Goal: Find contact information: Find contact information

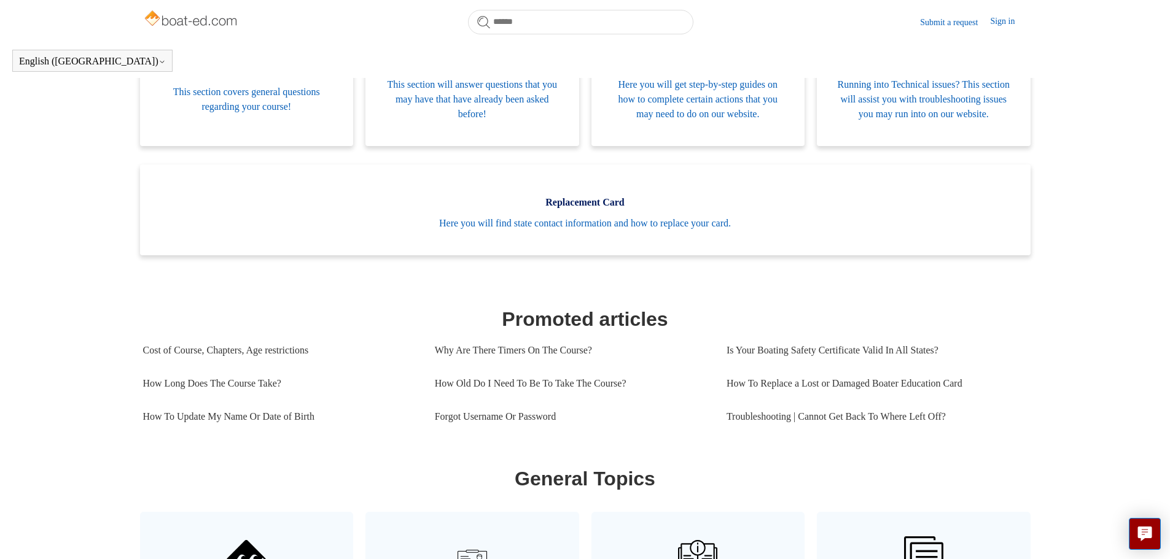
scroll to position [273, 0]
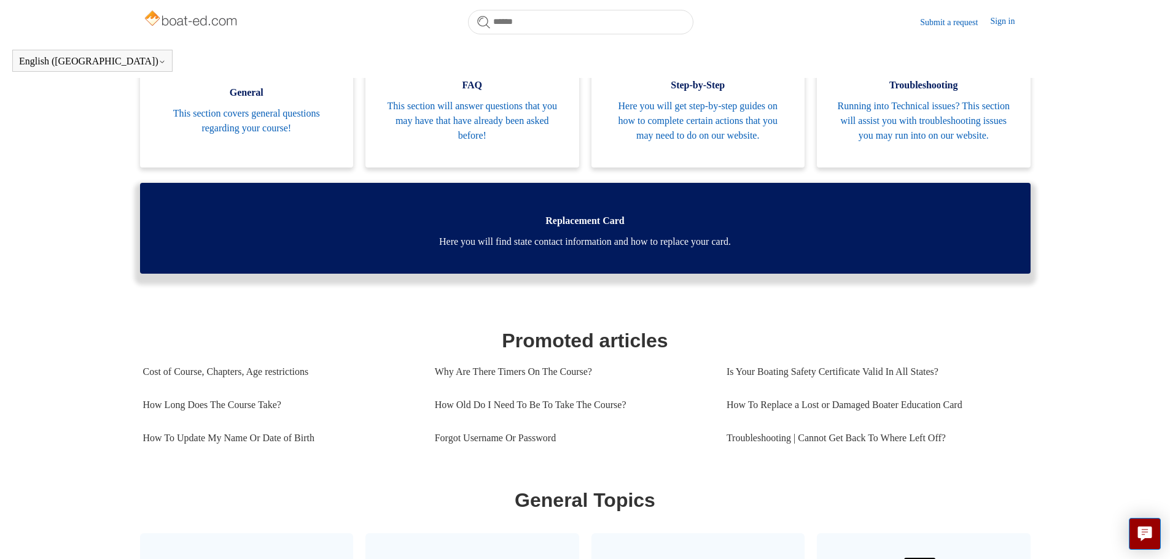
click at [588, 249] on span "Here you will find state contact information and how to replace your card." at bounding box center [585, 242] width 854 height 15
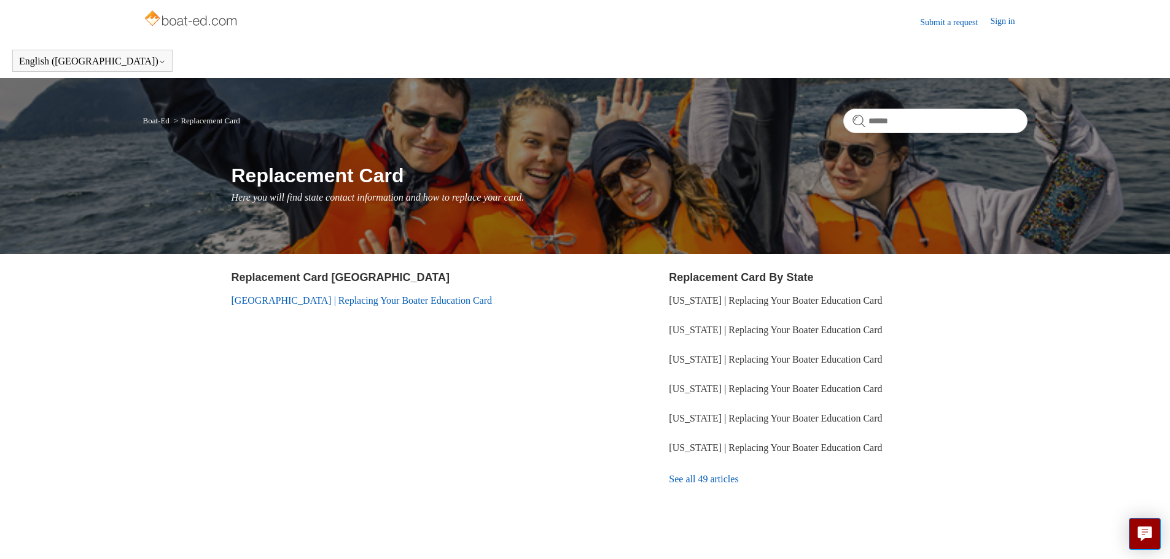
click at [396, 299] on link "[GEOGRAPHIC_DATA] | Replacing Your Boater Education Card" at bounding box center [362, 300] width 261 height 10
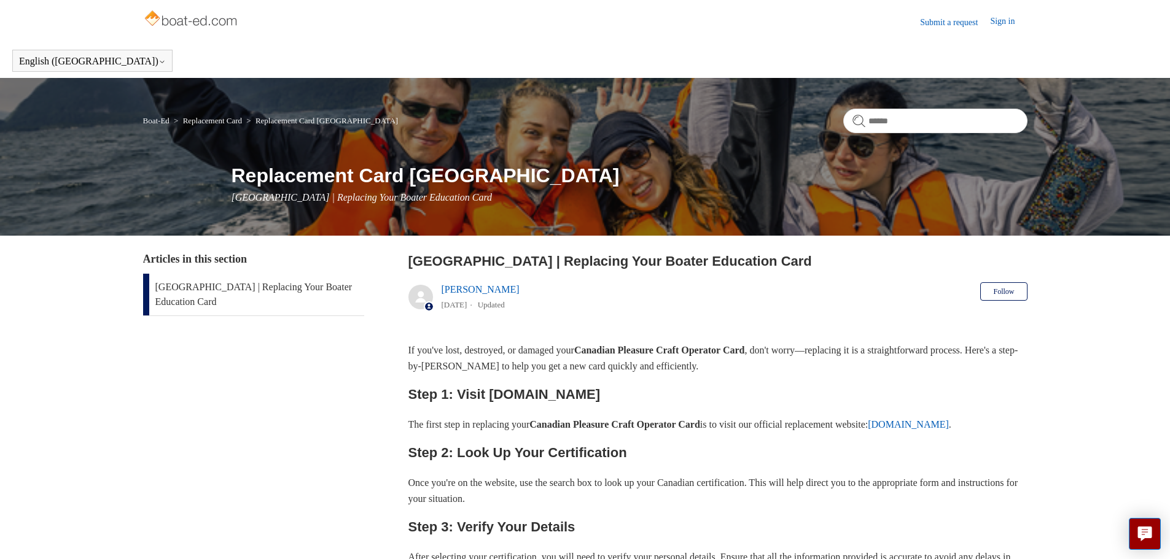
click at [949, 425] on link "ilostmycard.com" at bounding box center [908, 424] width 81 height 10
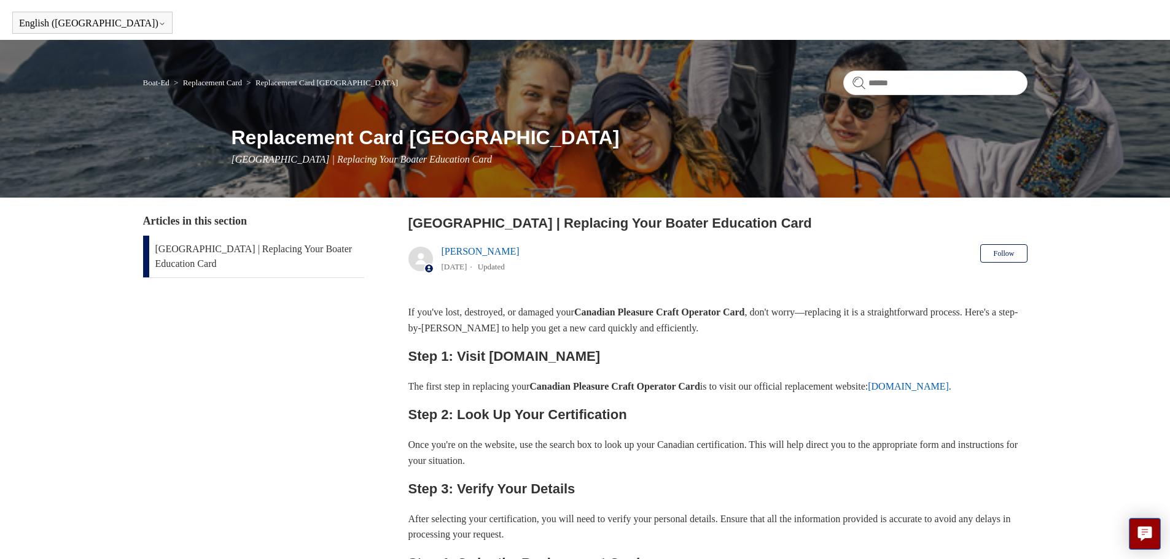
scroll to position [34, 0]
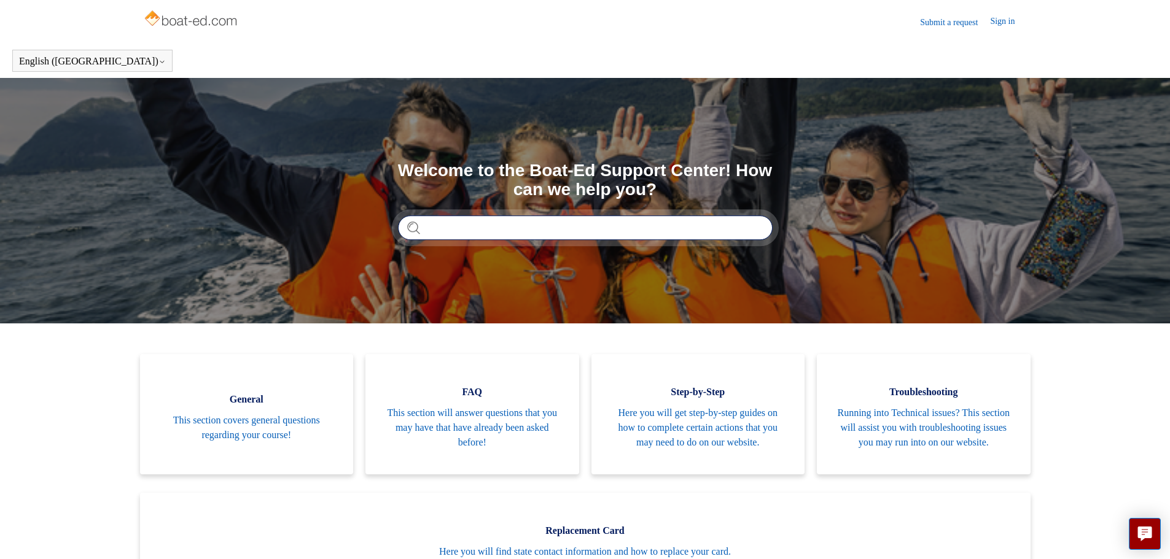
click at [509, 230] on input "Search" at bounding box center [585, 228] width 375 height 25
type input "**********"
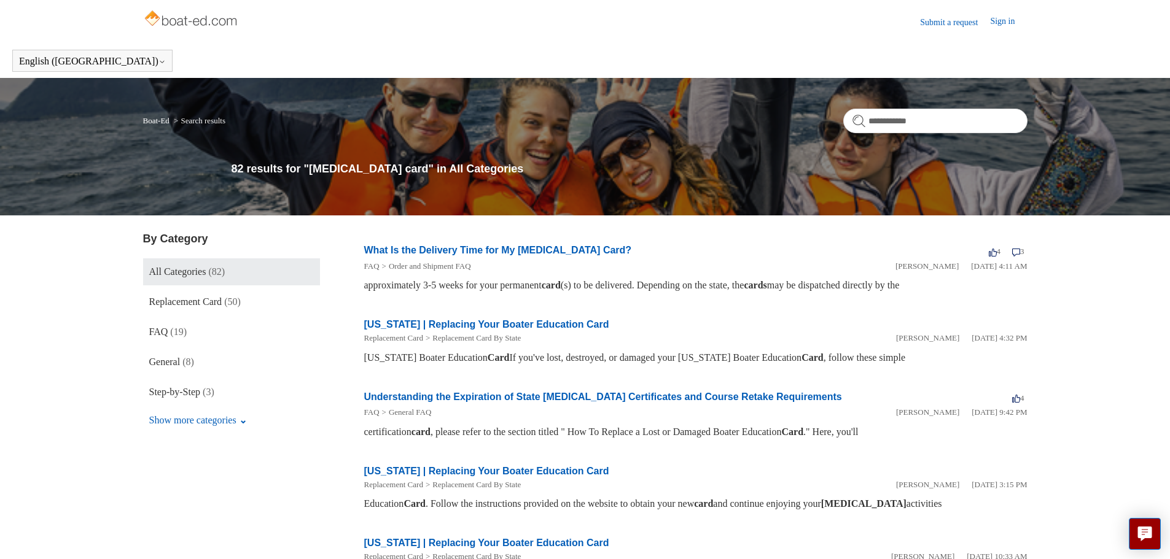
click at [496, 248] on link "What Is the Delivery Time for My Boating Card?" at bounding box center [498, 250] width 268 height 10
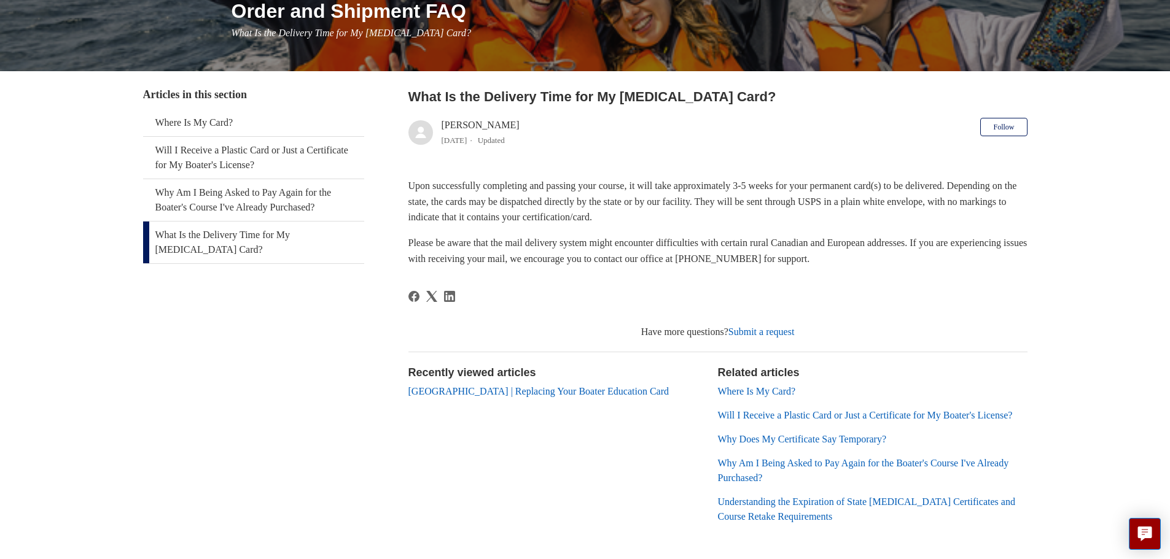
scroll to position [184, 0]
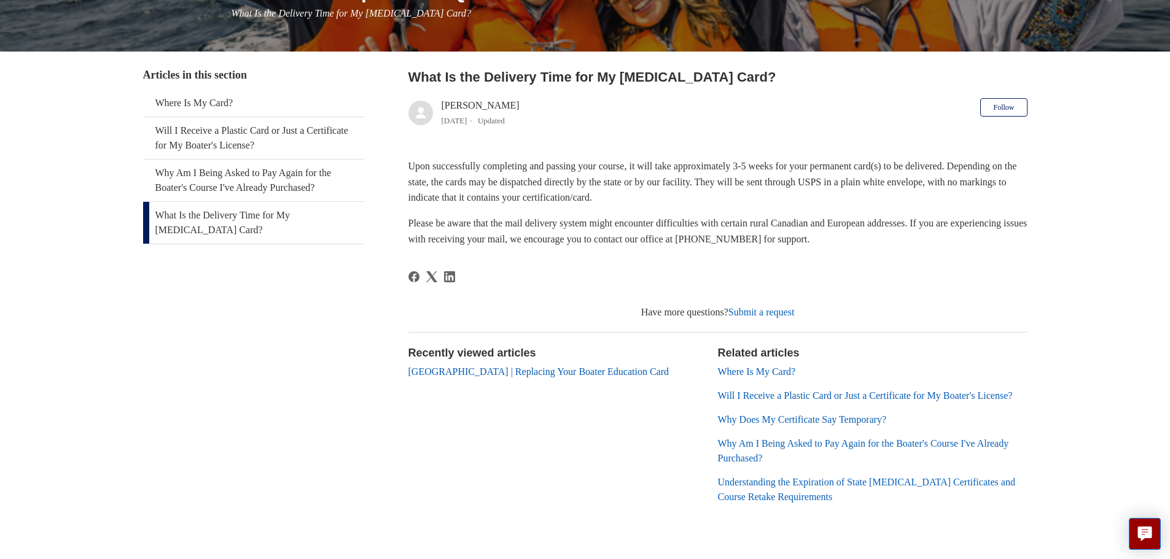
click at [806, 391] on link "Will I Receive a Plastic Card or Just a Certificate for My Boater's License?" at bounding box center [865, 396] width 295 height 10
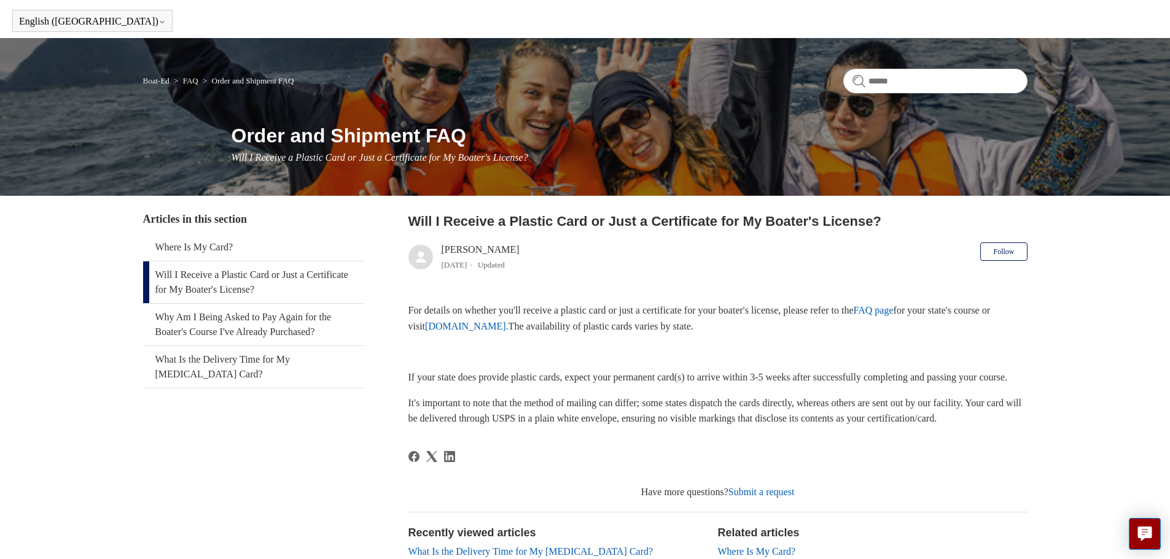
scroll to position [61, 0]
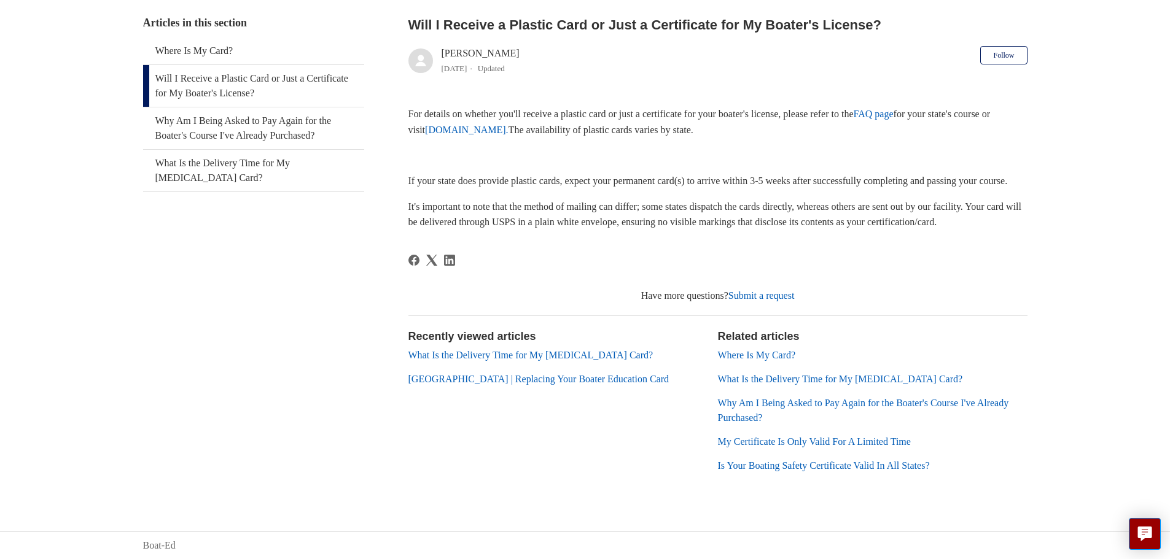
click at [785, 384] on link "What Is the Delivery Time for My [MEDICAL_DATA] Card?" at bounding box center [840, 379] width 245 height 10
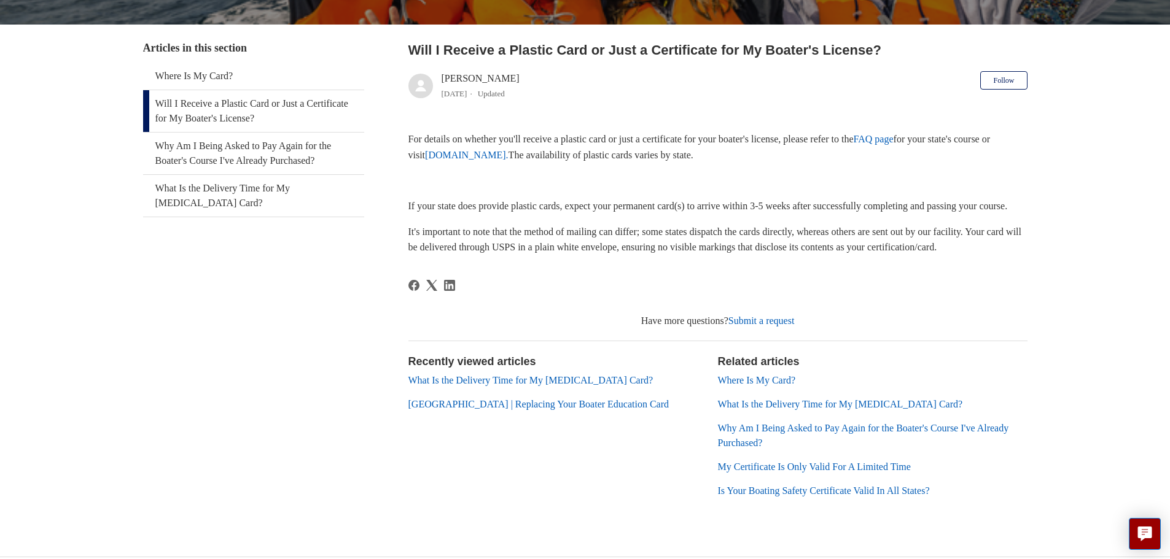
click at [785, 400] on link "What Is the Delivery Time for My [MEDICAL_DATA] Card?" at bounding box center [840, 404] width 245 height 10
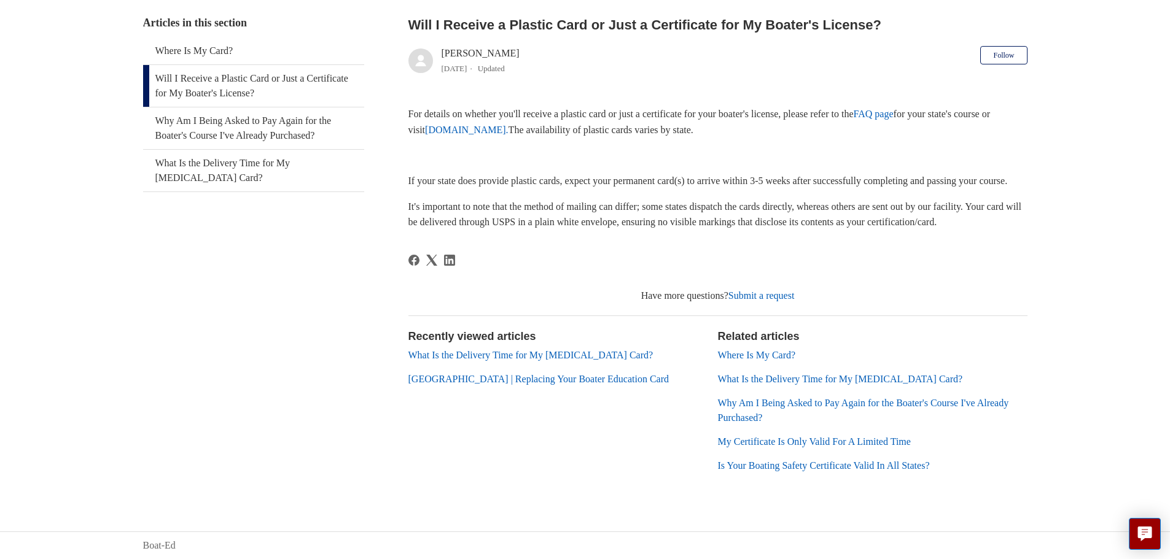
scroll to position [211, 0]
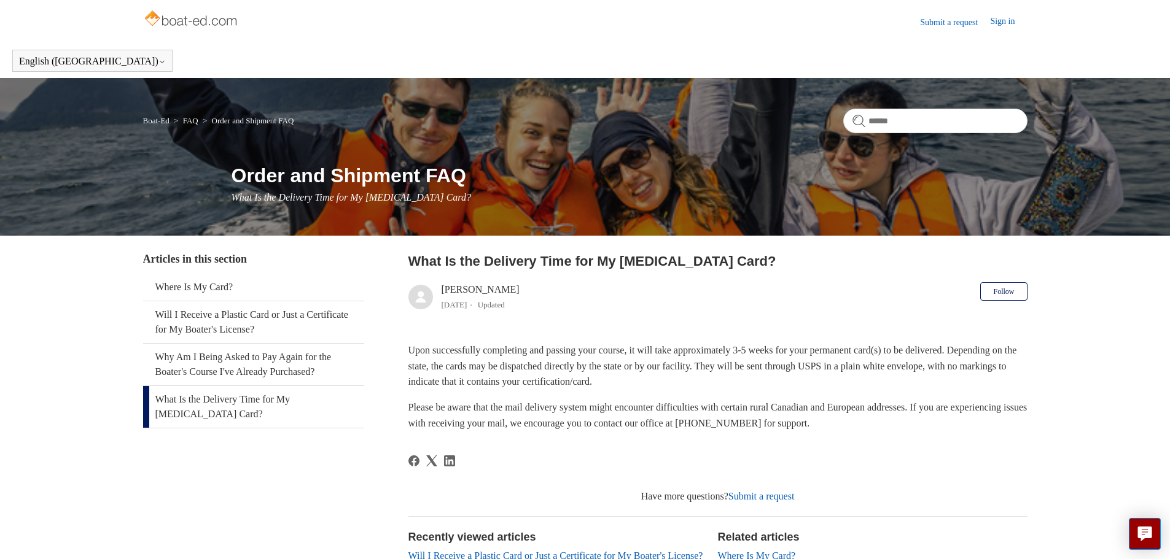
click at [946, 16] on link "Submit a request" at bounding box center [955, 22] width 70 height 13
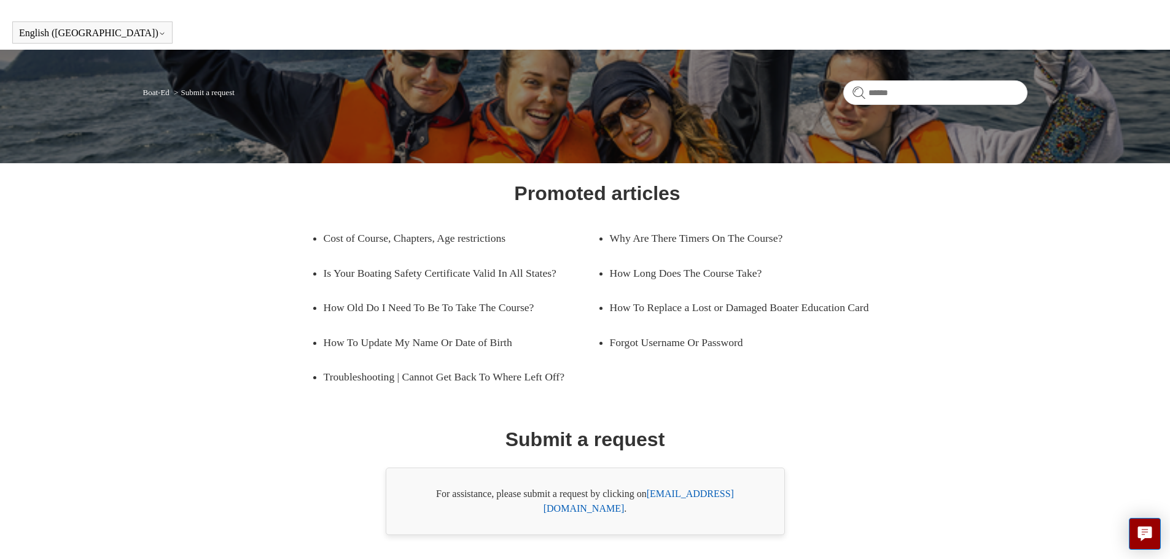
scroll to position [70, 0]
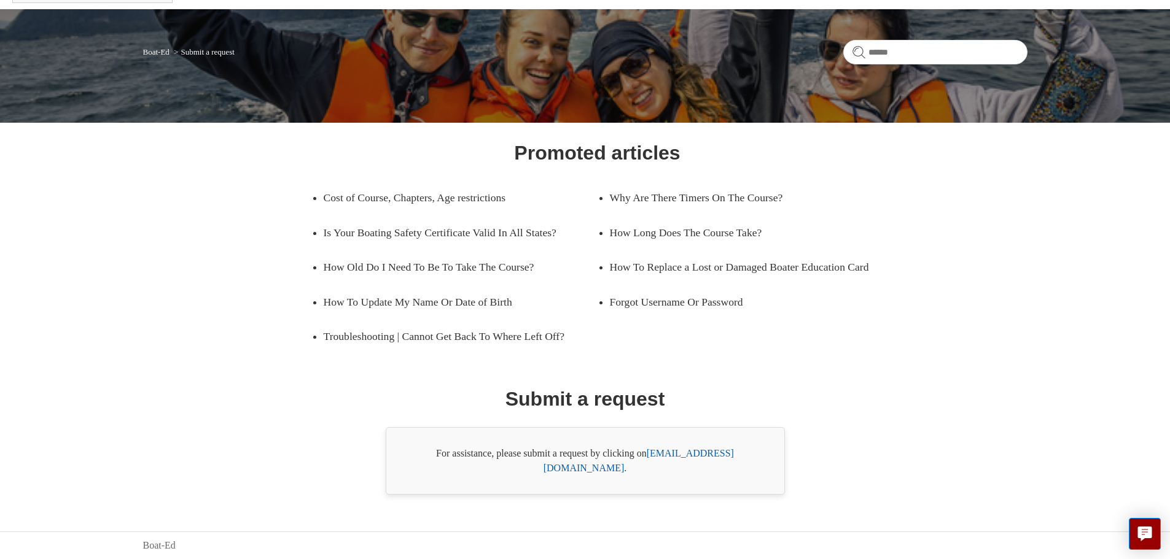
click at [705, 467] on link "support@boat-ed.com" at bounding box center [639, 460] width 190 height 25
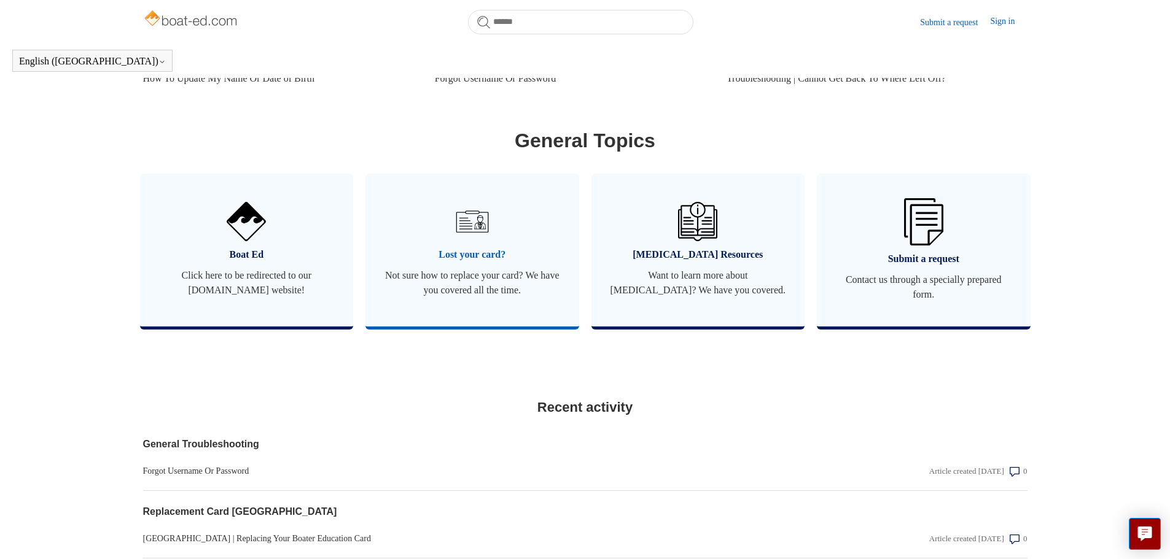
scroll to position [703, 0]
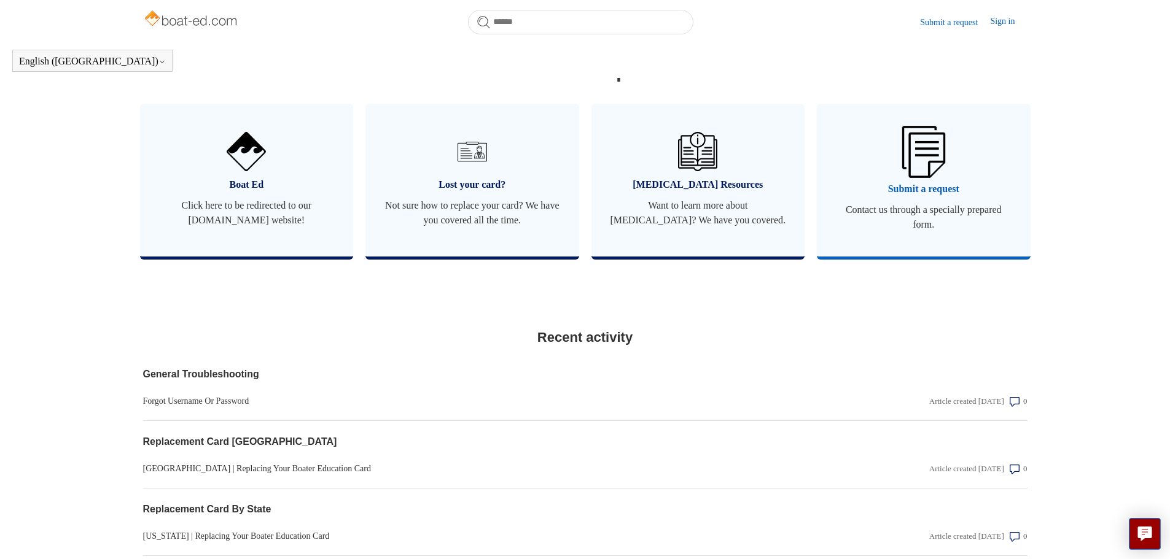
click at [944, 197] on span "Submit a request" at bounding box center [923, 189] width 177 height 15
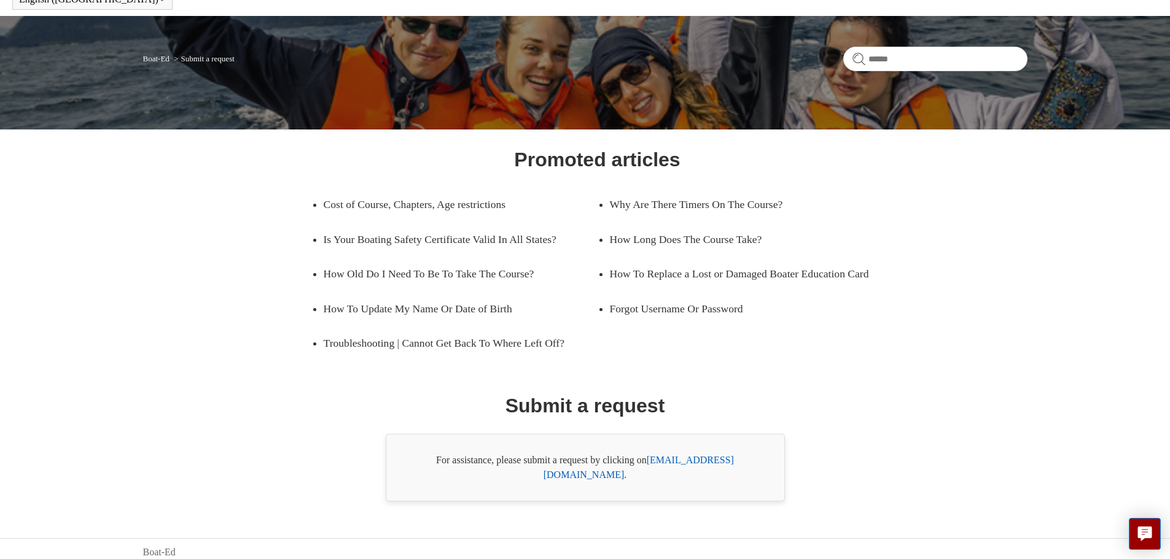
scroll to position [70, 0]
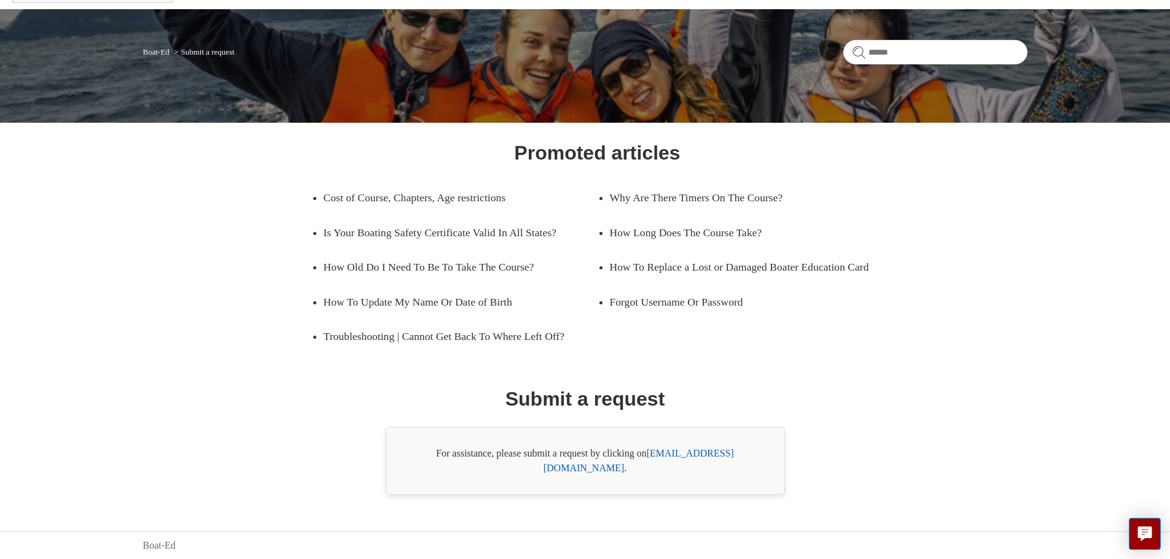
drag, startPoint x: 649, startPoint y: 468, endPoint x: 785, endPoint y: 469, distance: 136.3
click at [785, 469] on div "Promoted articles Cost of Course, Chapters, Age restrictions Why Are There Time…" at bounding box center [585, 316] width 796 height 357
copy div "support@boat-ed.com ."
